Goal: Information Seeking & Learning: Check status

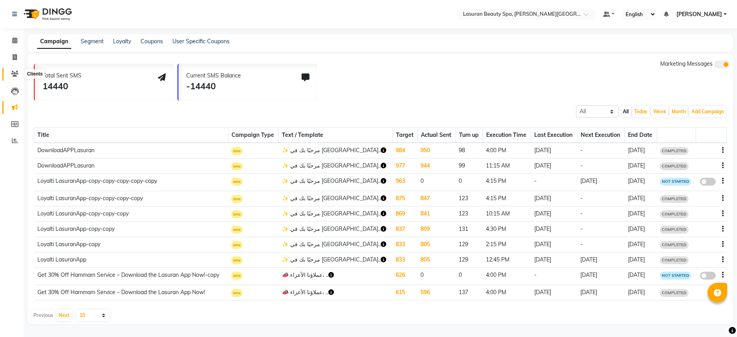
click at [12, 71] on icon at bounding box center [14, 74] width 7 height 6
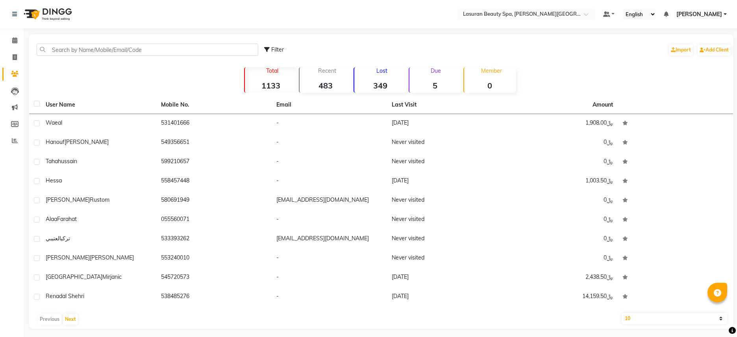
click at [333, 79] on div "Recent 483" at bounding box center [325, 80] width 52 height 26
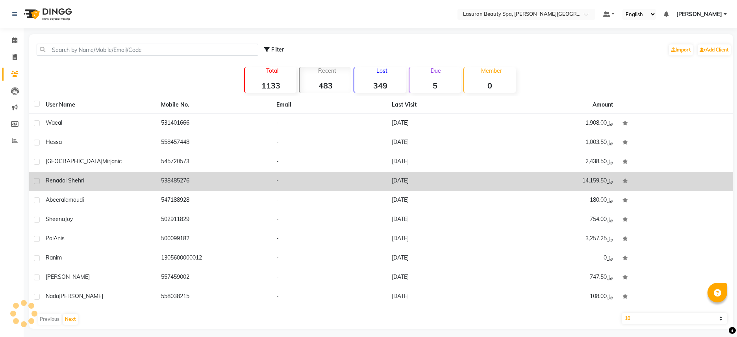
click at [393, 182] on td "[DATE]" at bounding box center [444, 181] width 115 height 19
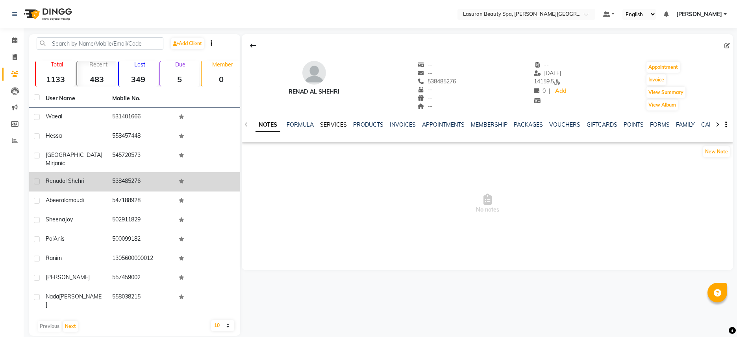
click at [334, 125] on link "SERVICES" at bounding box center [333, 124] width 27 height 7
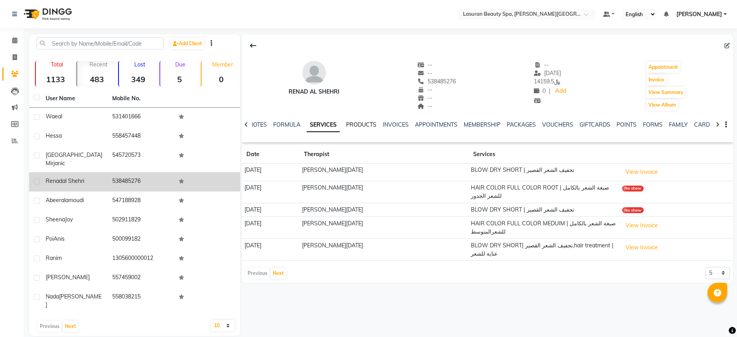
click at [356, 124] on link "PRODUCTS" at bounding box center [361, 124] width 30 height 7
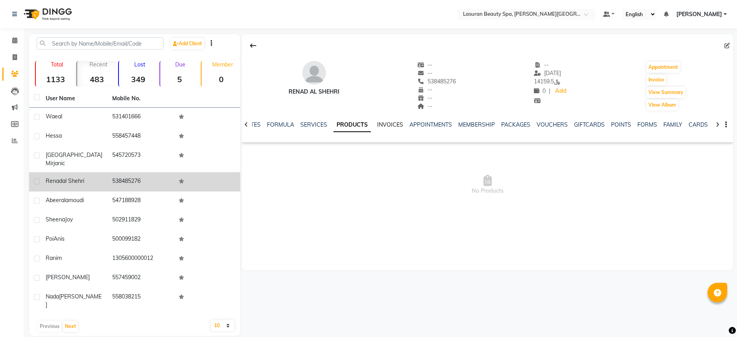
click at [393, 123] on link "INVOICES" at bounding box center [390, 124] width 26 height 7
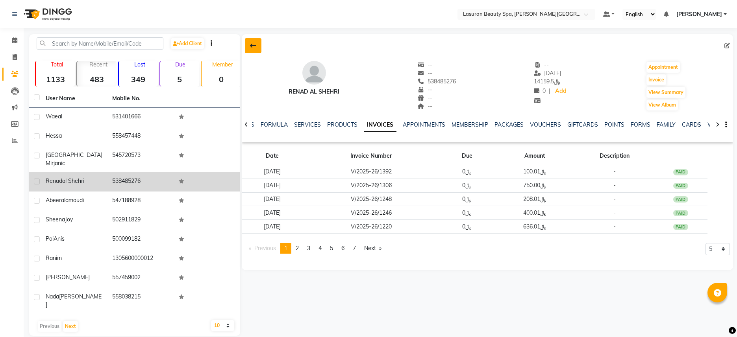
click at [256, 45] on button at bounding box center [253, 45] width 17 height 15
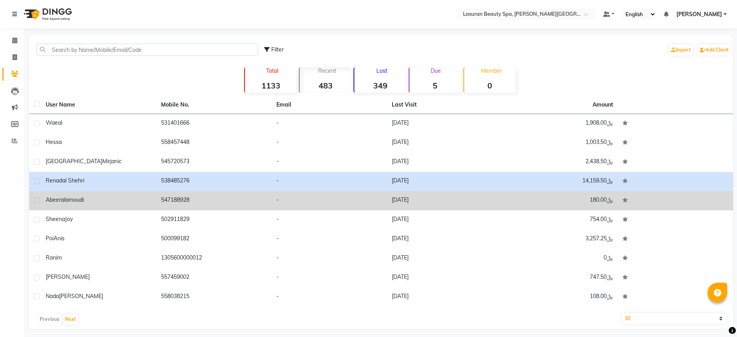
scroll to position [4, 0]
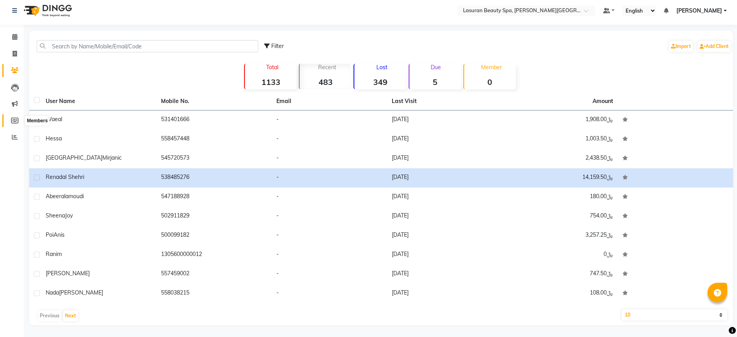
click at [13, 118] on icon at bounding box center [14, 121] width 7 height 6
select select
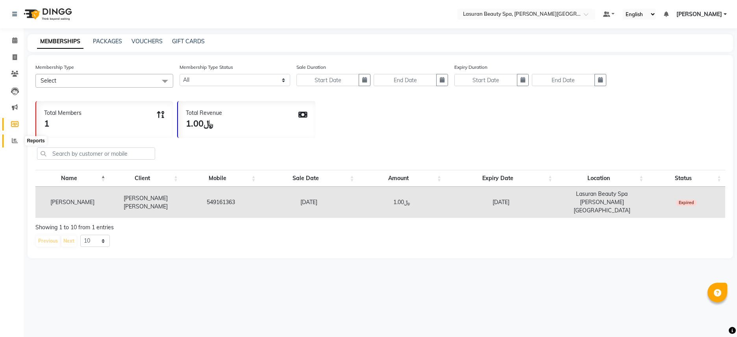
click at [13, 143] on icon at bounding box center [15, 141] width 6 height 6
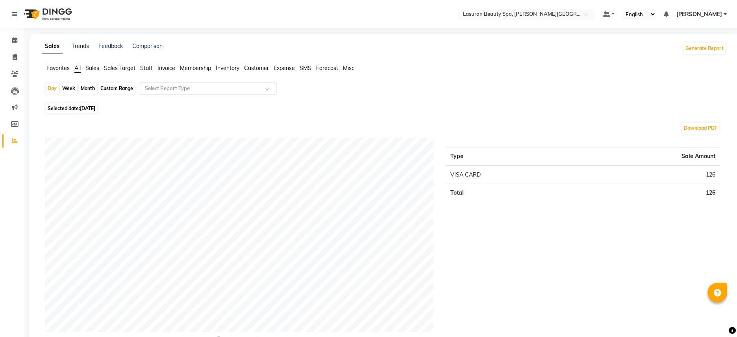
click at [89, 87] on div "Month" at bounding box center [88, 88] width 18 height 11
select select "9"
select select "2025"
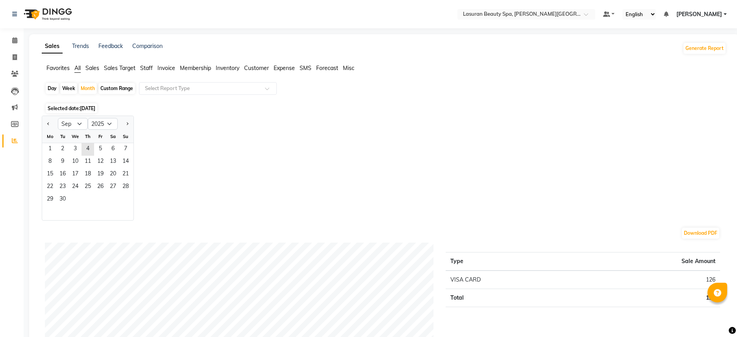
drag, startPoint x: 149, startPoint y: 91, endPoint x: 136, endPoint y: 101, distance: 16.6
click at [149, 91] on input "text" at bounding box center [199, 89] width 113 height 8
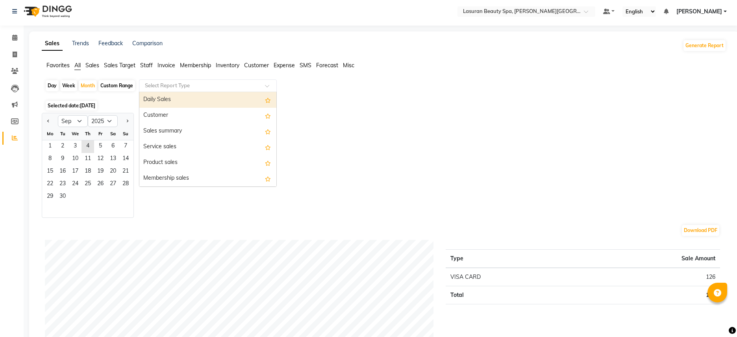
scroll to position [2, 0]
click at [75, 123] on select "Jan Feb Mar Apr May Jun [DATE] Aug Sep Oct Nov Dec" at bounding box center [73, 122] width 30 height 12
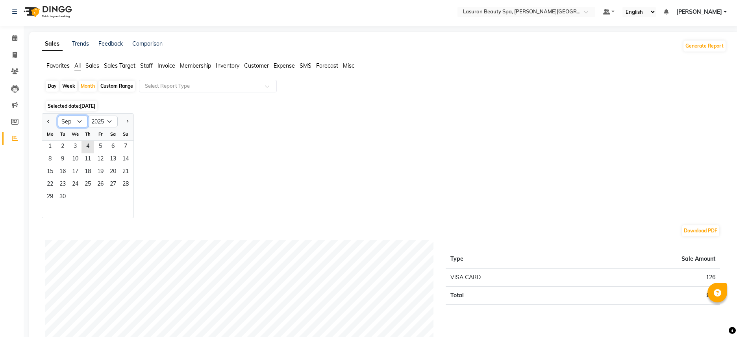
click at [58, 116] on select "Jan Feb Mar Apr May Jun [DATE] Aug Sep Oct Nov Dec" at bounding box center [73, 122] width 30 height 12
click at [75, 120] on select "Jan Feb Mar Apr May Jun [DATE] Aug Sep Oct Nov Dec" at bounding box center [73, 122] width 30 height 12
select select "8"
click at [58, 116] on select "Jan Feb Mar Apr May Jun [DATE] Aug Sep Oct Nov Dec" at bounding box center [73, 122] width 30 height 12
click at [100, 146] on span "1" at bounding box center [100, 147] width 13 height 13
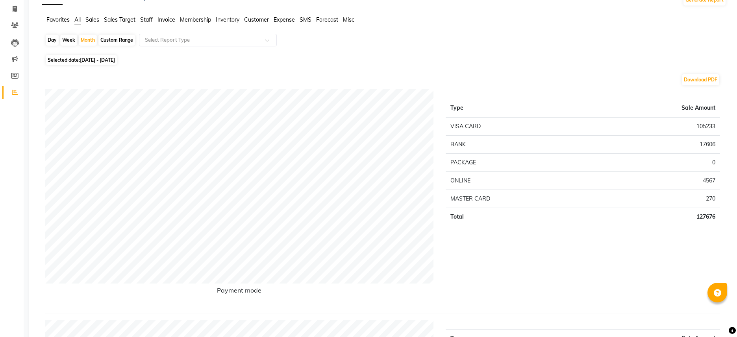
scroll to position [46, 0]
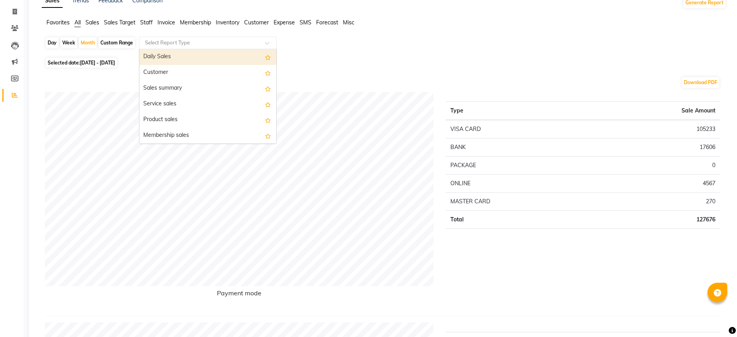
click at [169, 46] on input "text" at bounding box center [199, 43] width 113 height 8
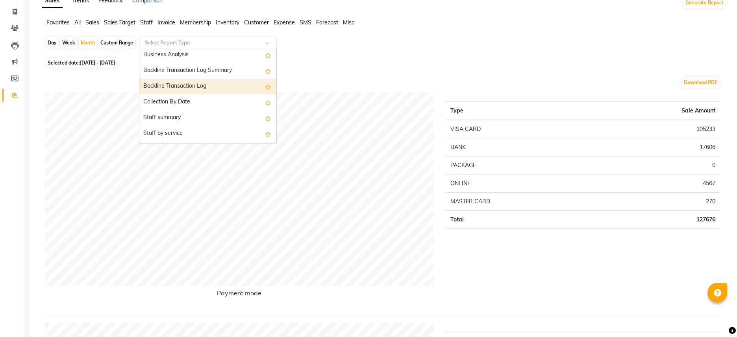
scroll to position [208, 0]
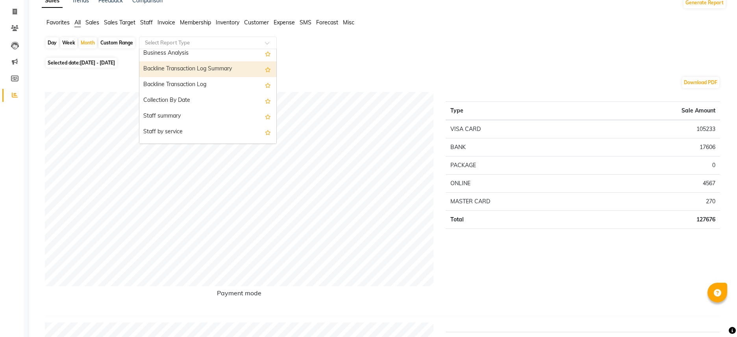
click at [401, 52] on div "Day Week Month Custom Range Select Report Type Daily Sales Customer Sales summa…" at bounding box center [384, 46] width 678 height 19
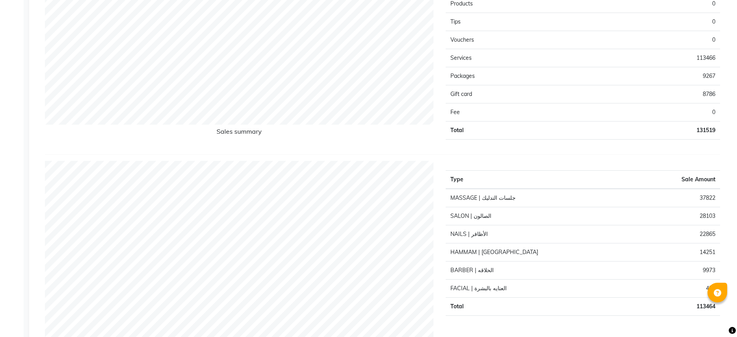
scroll to position [1049, 0]
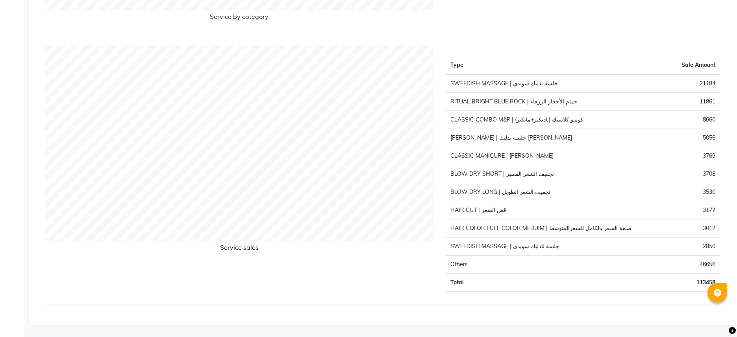
click at [699, 279] on td "113458" at bounding box center [694, 283] width 51 height 18
click at [699, 280] on td "113458" at bounding box center [694, 283] width 51 height 18
click at [383, 265] on div "Service sales" at bounding box center [239, 172] width 401 height 252
